Goal: Information Seeking & Learning: Learn about a topic

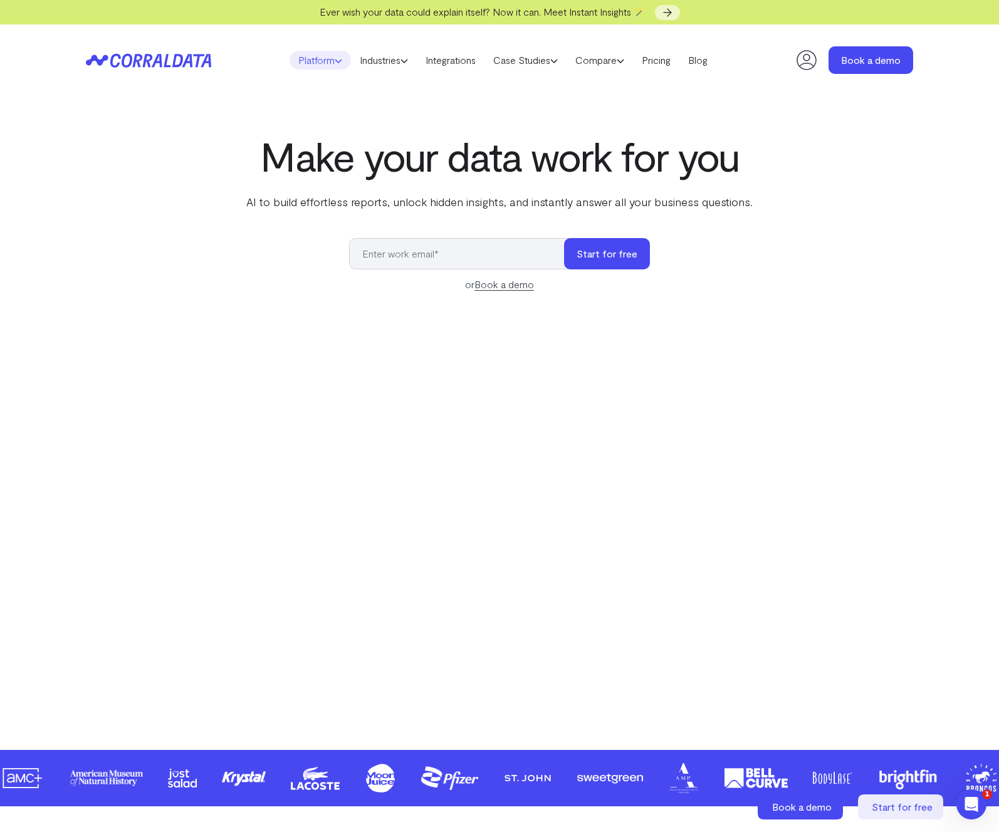
click at [304, 57] on link "Platform" at bounding box center [320, 60] width 61 height 19
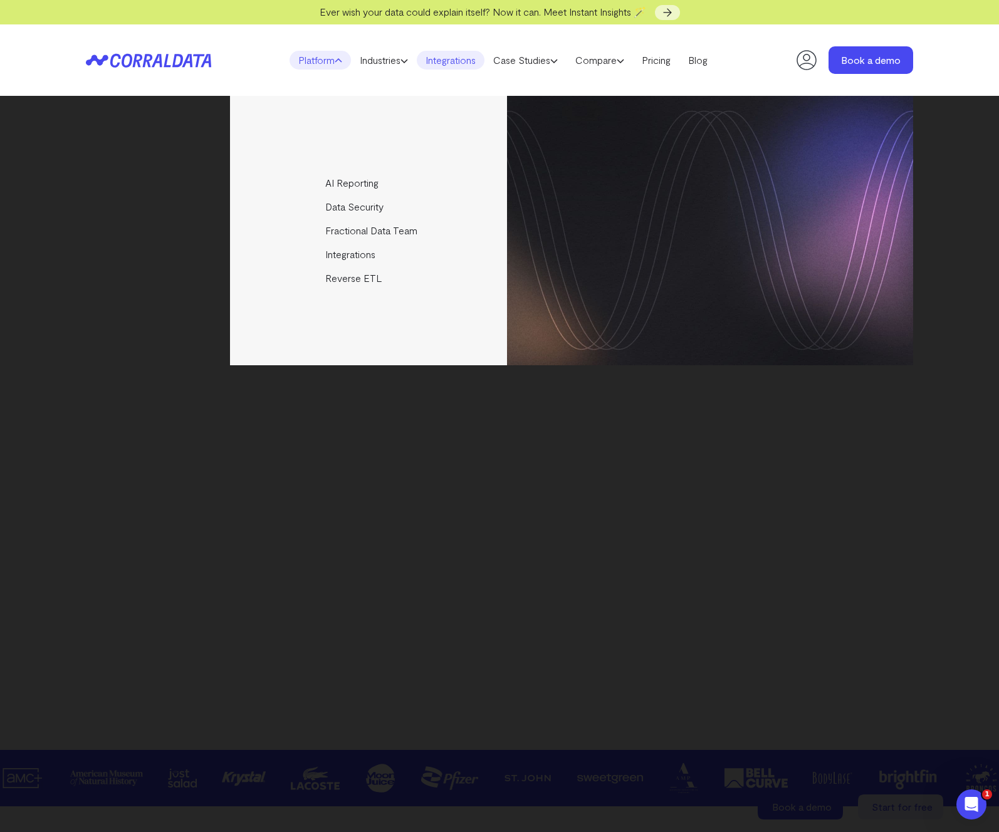
click at [448, 59] on link "Integrations" at bounding box center [451, 60] width 68 height 19
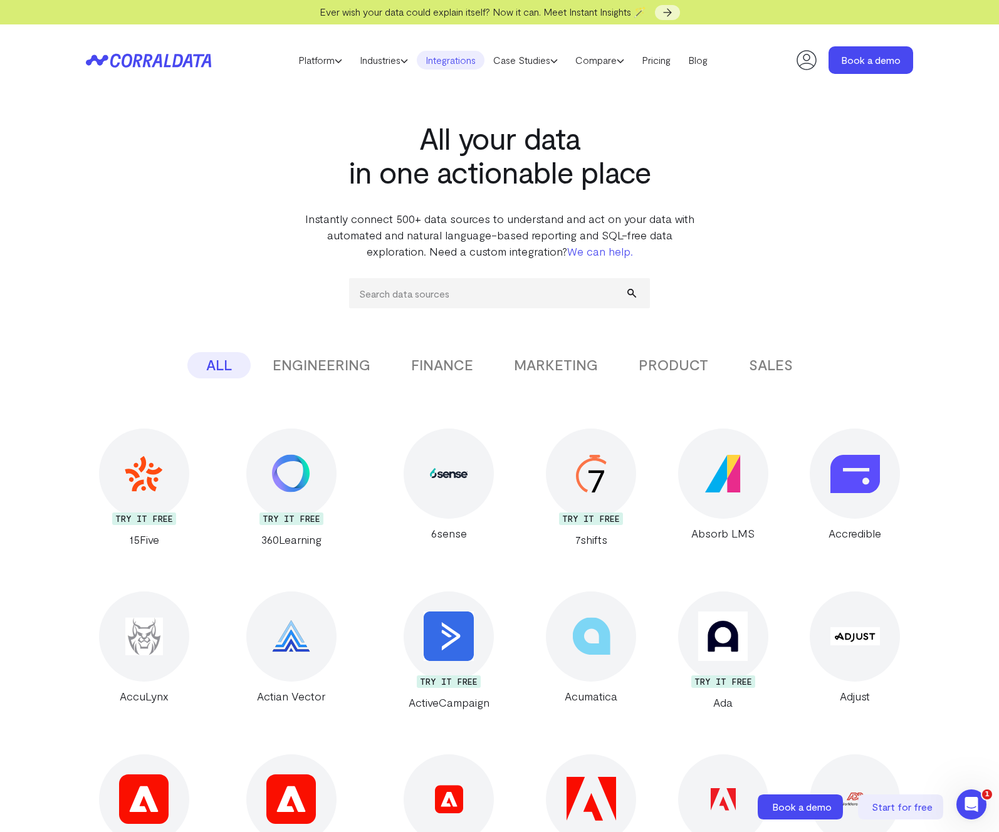
click at [170, 61] on icon at bounding box center [148, 60] width 125 height 14
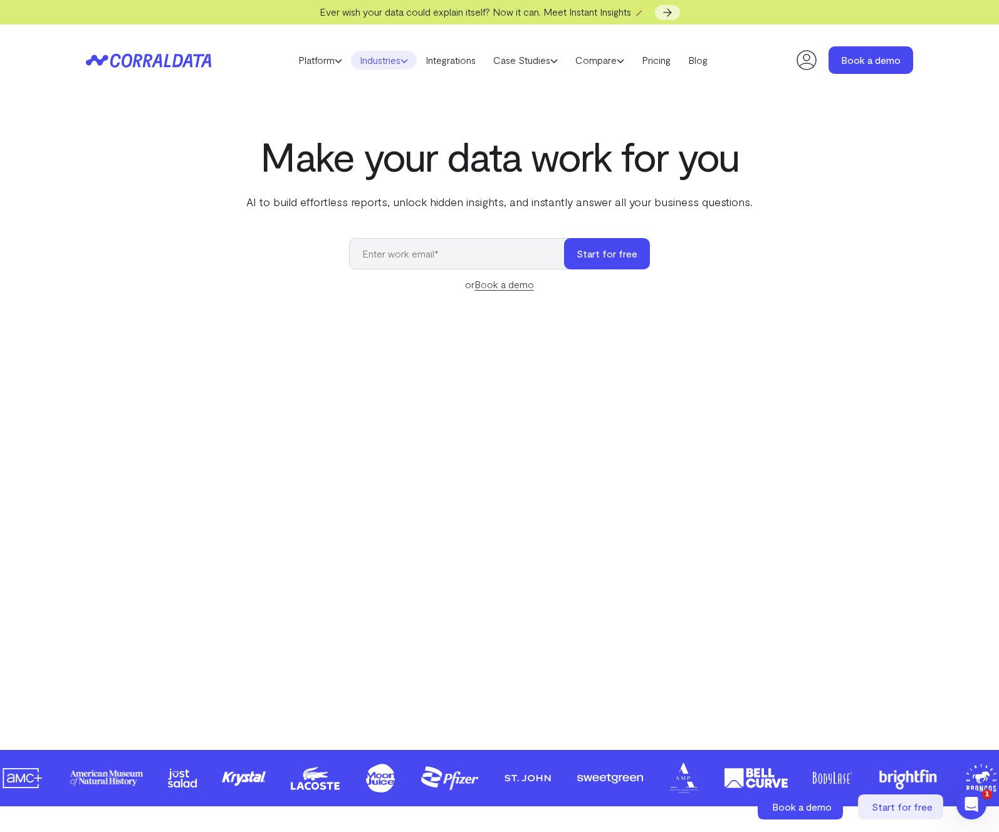
click at [380, 60] on link "Industries" at bounding box center [384, 60] width 66 height 19
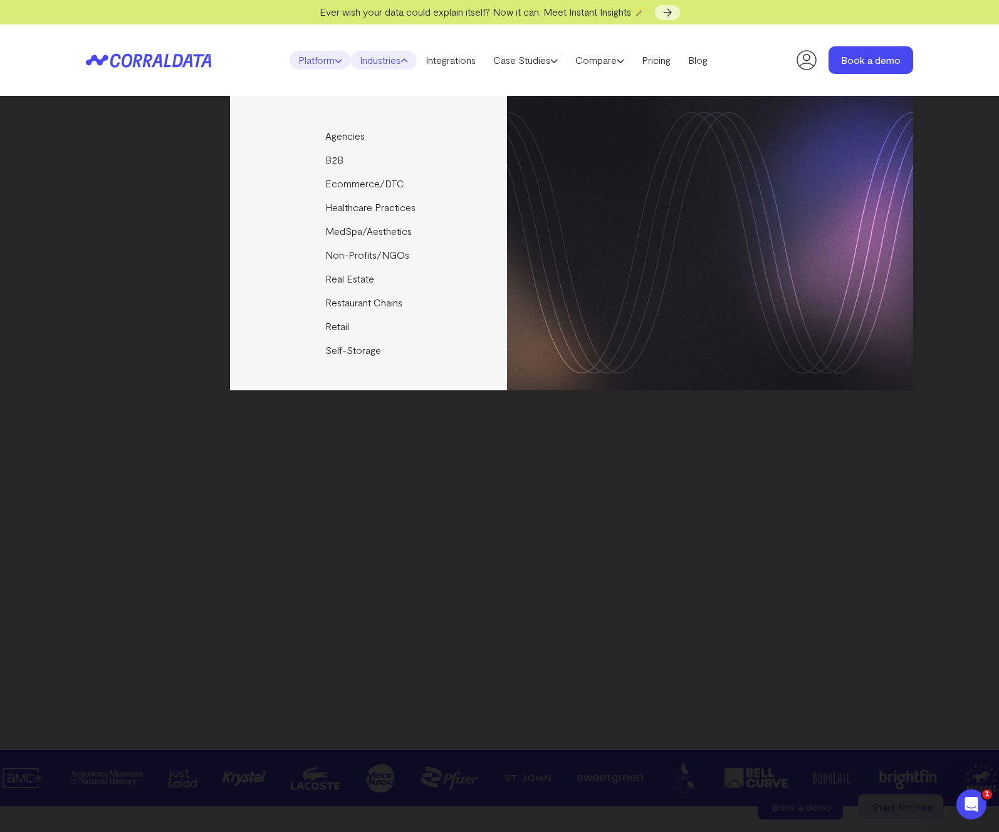
click at [324, 61] on link "Platform" at bounding box center [320, 60] width 61 height 19
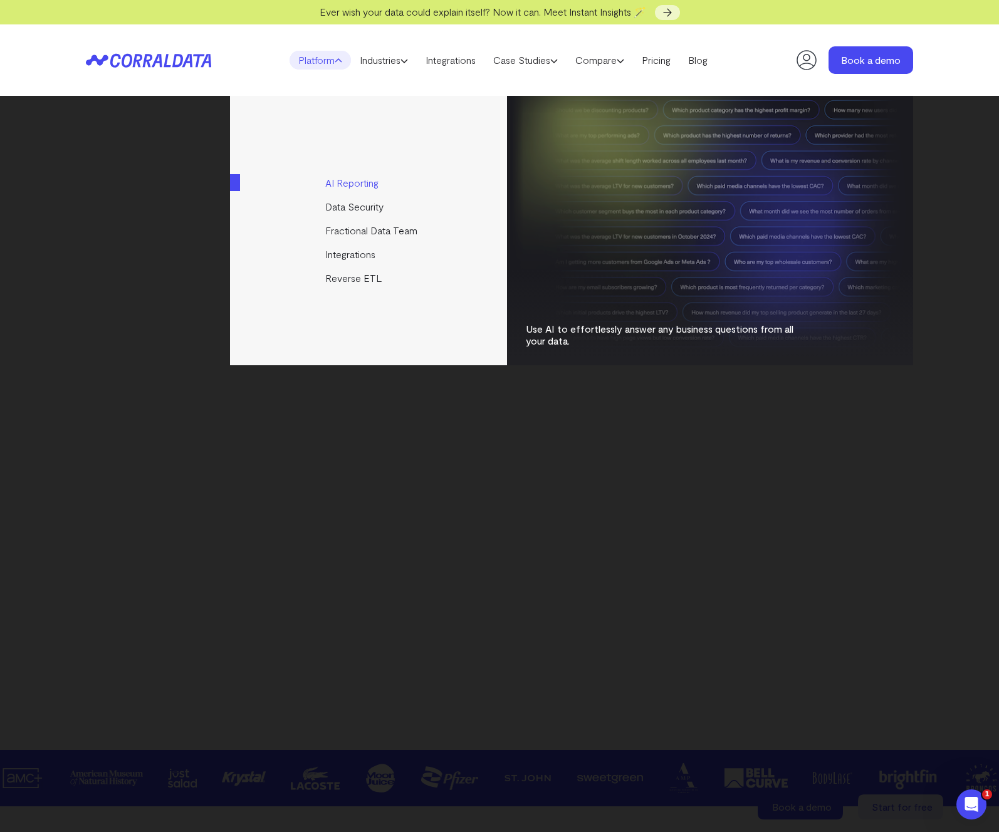
click at [347, 183] on link "AI Reporting" at bounding box center [369, 183] width 279 height 24
